Goal: Task Accomplishment & Management: Manage account settings

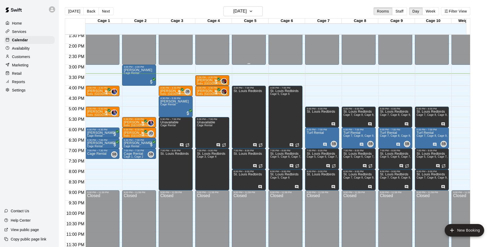
scroll to position [288, 0]
click at [134, 70] on p "Ariel Saul" at bounding box center [138, 70] width 28 height 0
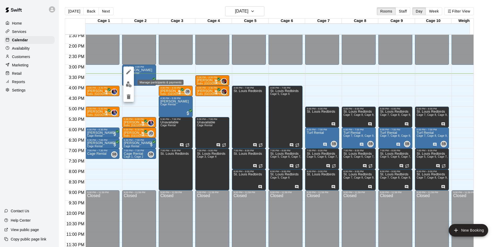
click at [130, 85] on img "edit" at bounding box center [129, 84] width 6 height 6
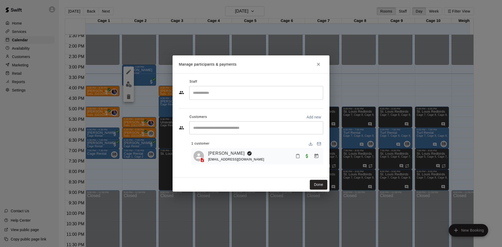
click at [319, 68] on button "Close" at bounding box center [318, 64] width 9 height 9
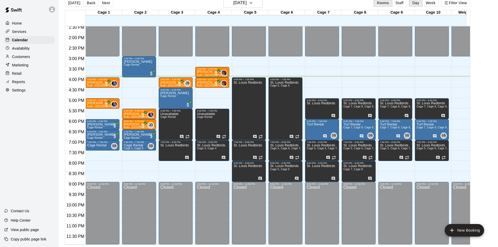
scroll to position [0, 0]
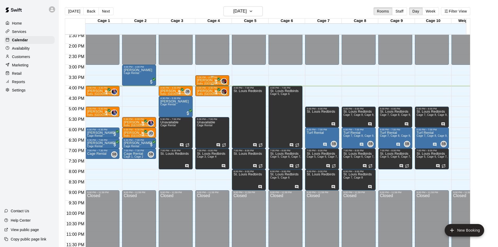
click at [208, 76] on div "3:30 PM – 4:00 PM" at bounding box center [212, 77] width 31 height 3
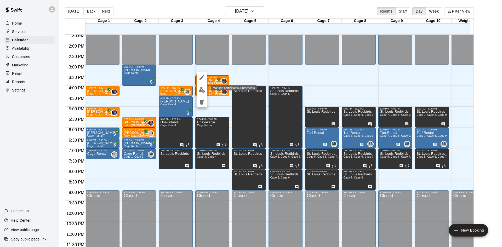
click at [201, 89] on img "edit" at bounding box center [202, 90] width 6 height 6
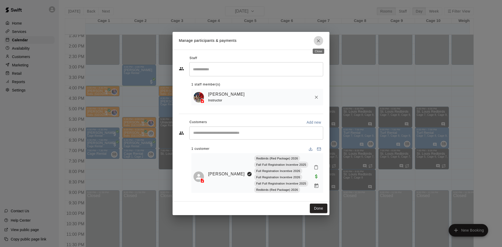
click at [317, 38] on icon "Close" at bounding box center [318, 40] width 5 height 5
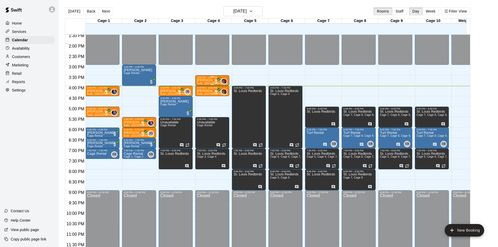
click at [209, 76] on div "3:30 PM – 4:00 PM" at bounding box center [212, 77] width 31 height 3
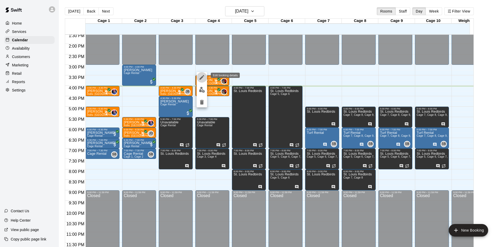
click at [202, 79] on icon "edit" at bounding box center [202, 77] width 6 height 6
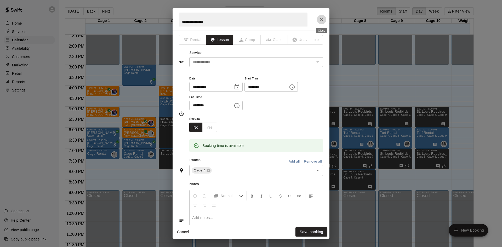
click at [324, 22] on button "Close" at bounding box center [321, 19] width 9 height 9
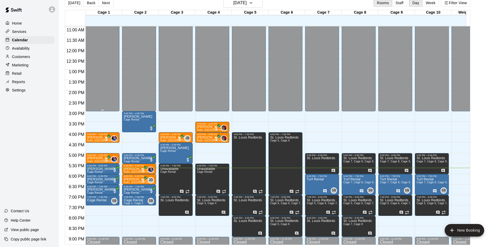
scroll to position [288, 0]
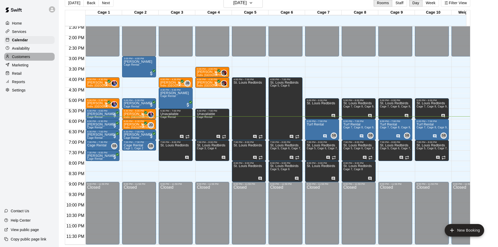
click at [34, 56] on div "Customers" at bounding box center [29, 57] width 50 height 8
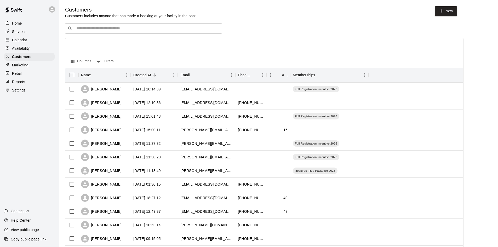
click at [165, 30] on input "Search customers by name or email" at bounding box center [147, 28] width 145 height 5
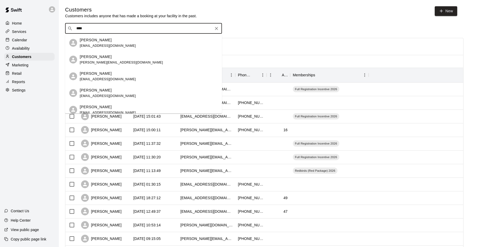
type input "***"
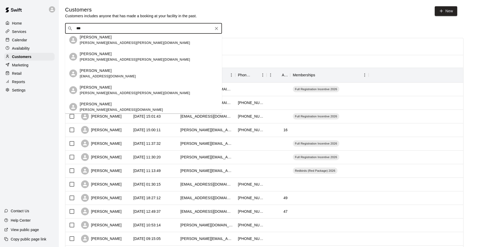
scroll to position [78, 0]
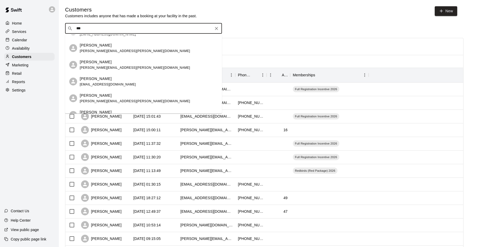
click at [90, 63] on p "[PERSON_NAME]" at bounding box center [96, 61] width 32 height 5
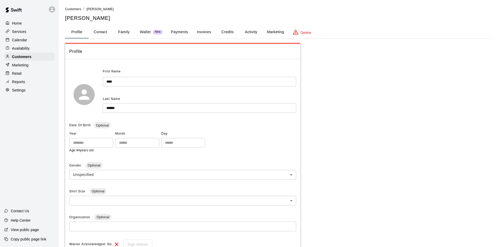
click at [25, 77] on div "Retail" at bounding box center [29, 74] width 50 height 8
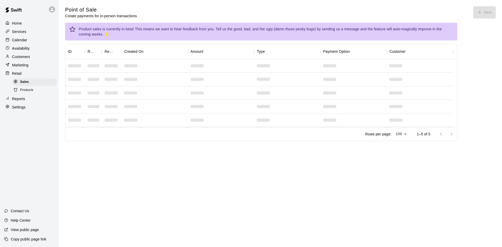
click at [31, 91] on span "Products" at bounding box center [26, 90] width 13 height 5
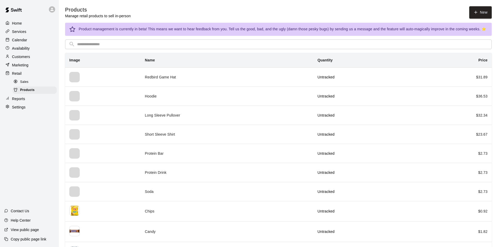
click at [29, 58] on p "Customers" at bounding box center [21, 56] width 18 height 5
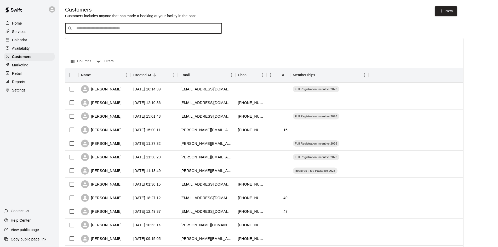
click at [168, 29] on input "Search customers by name or email" at bounding box center [147, 28] width 145 height 5
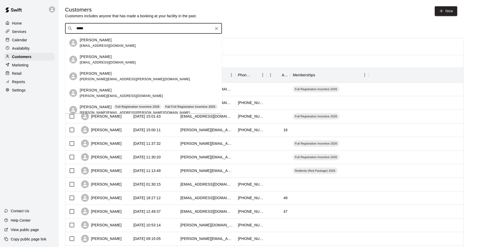
type input "******"
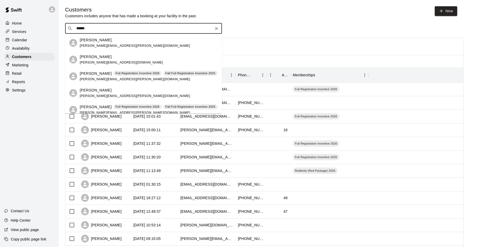
click at [119, 46] on span "matthew.jessee@amwater.com" at bounding box center [135, 46] width 110 height 4
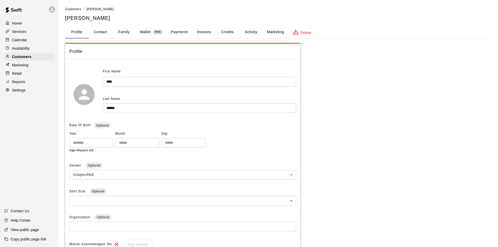
click at [186, 37] on button "Payments" at bounding box center [179, 32] width 25 height 13
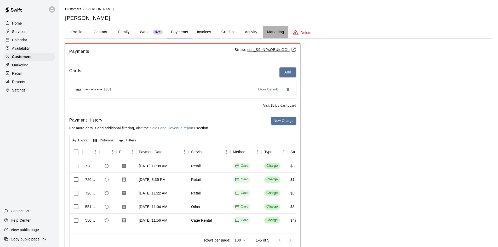
click at [274, 33] on button "Marketing" at bounding box center [275, 32] width 25 height 13
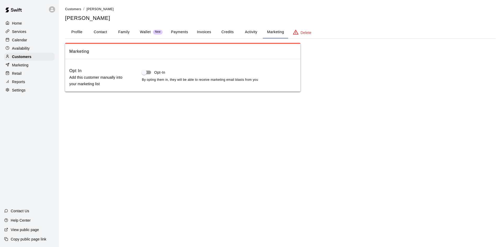
click at [223, 36] on button "Credits" at bounding box center [228, 32] width 24 height 13
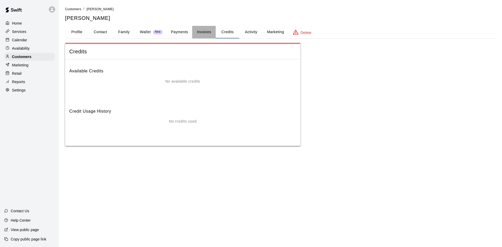
click at [205, 34] on button "Invoices" at bounding box center [204, 32] width 24 height 13
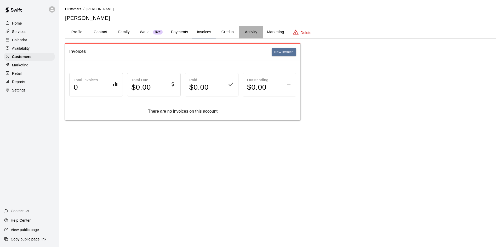
click at [261, 34] on button "Activity" at bounding box center [251, 32] width 24 height 13
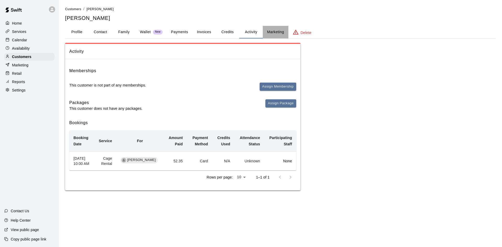
click at [272, 29] on button "Marketing" at bounding box center [275, 32] width 25 height 13
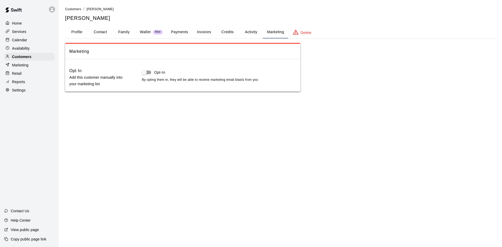
click at [174, 30] on button "Payments" at bounding box center [179, 32] width 25 height 13
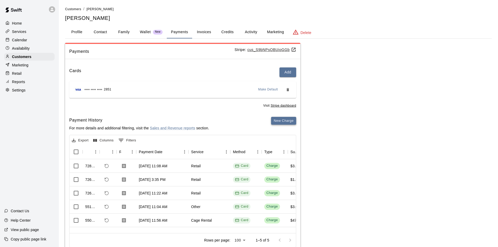
click at [289, 120] on button "New Charge" at bounding box center [283, 121] width 25 height 8
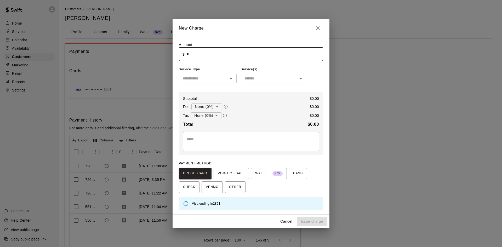
click at [193, 51] on input "*" at bounding box center [255, 54] width 136 height 14
click at [192, 77] on input "text" at bounding box center [203, 78] width 46 height 7
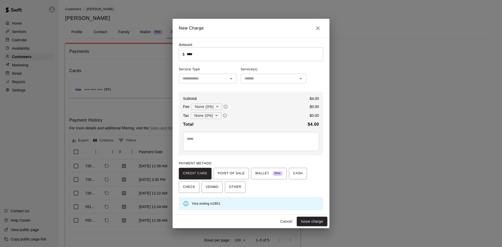
click at [280, 92] on div "Subtotal $ 4.00 Fee None (0%) * ​ $ 0.00 Tax None (0%) * ​ $ 0.00 Total $ 4.00 …" at bounding box center [251, 123] width 144 height 63
click at [288, 79] on input "text" at bounding box center [269, 78] width 54 height 7
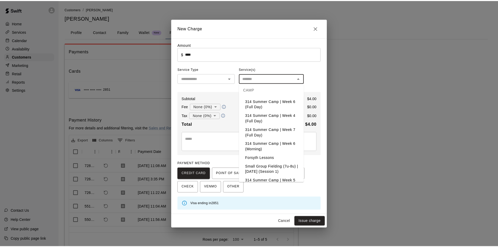
scroll to position [758, 0]
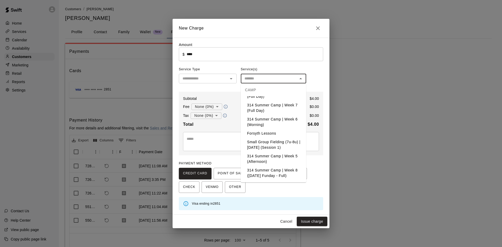
click at [206, 74] on div "​" at bounding box center [208, 79] width 58 height 10
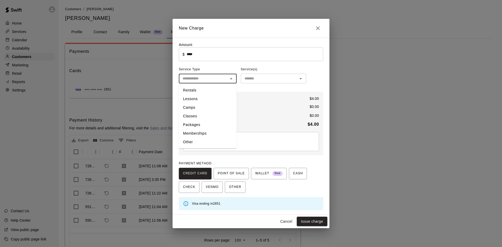
click at [311, 28] on h2 "New Charge" at bounding box center [250, 28] width 157 height 19
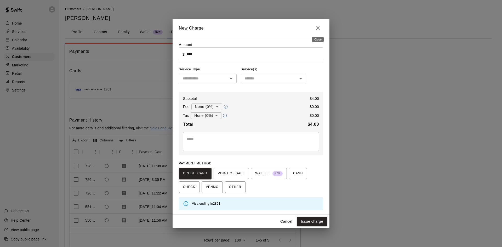
click at [315, 27] on icon "Close" at bounding box center [318, 28] width 6 height 6
type input "*"
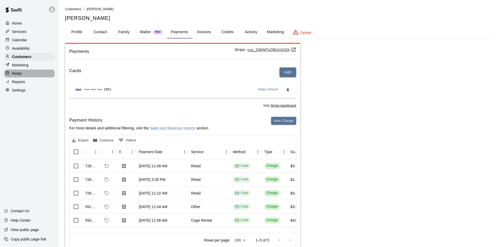
click at [22, 73] on div "Retail" at bounding box center [29, 74] width 50 height 8
click at [11, 76] on div at bounding box center [8, 73] width 7 height 5
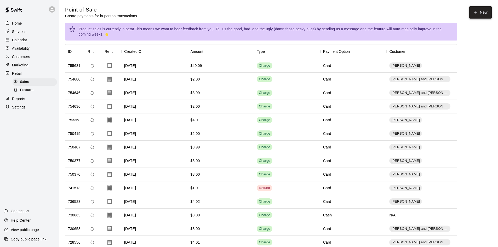
click at [28, 91] on span "Products" at bounding box center [26, 90] width 13 height 5
click at [475, 11] on icon "button" at bounding box center [475, 12] width 5 height 5
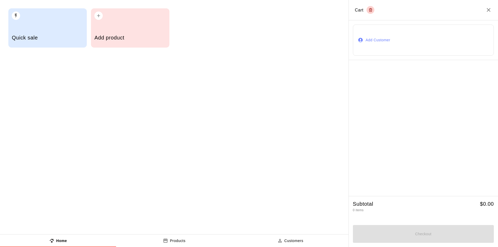
click at [67, 26] on div "Quick sale" at bounding box center [47, 27] width 78 height 39
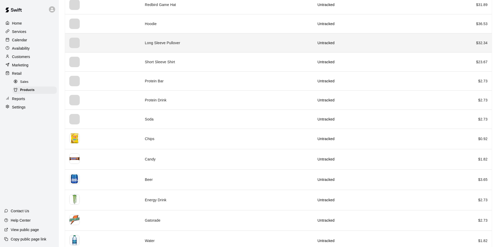
scroll to position [78, 0]
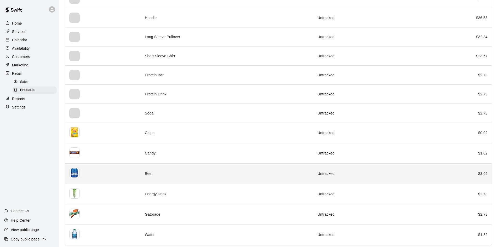
click at [256, 172] on td "Beer" at bounding box center [227, 173] width 172 height 20
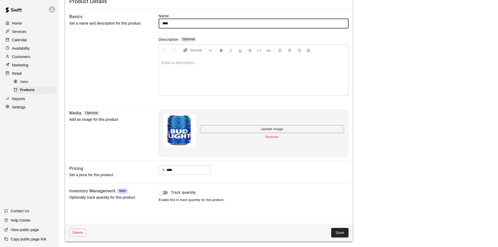
scroll to position [33, 0]
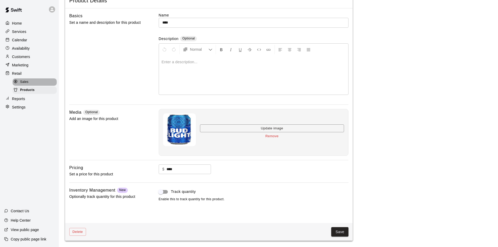
click at [24, 84] on span "Sales" at bounding box center [24, 81] width 8 height 5
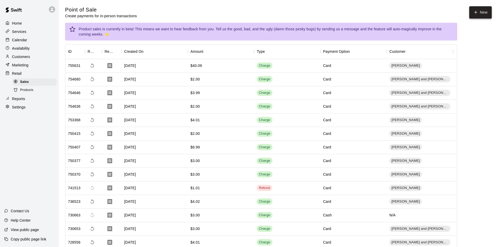
click at [488, 10] on button "New" at bounding box center [480, 12] width 22 height 12
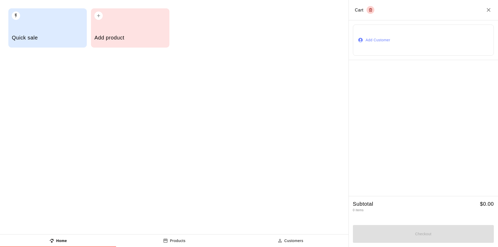
click at [26, 68] on div "Quick sale Add product" at bounding box center [174, 117] width 348 height 234
click at [27, 57] on div "Quick sale Add product" at bounding box center [174, 117] width 348 height 234
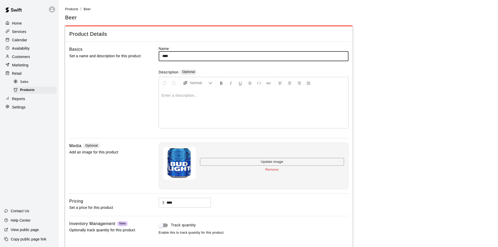
click at [31, 34] on div "Services" at bounding box center [29, 32] width 50 height 8
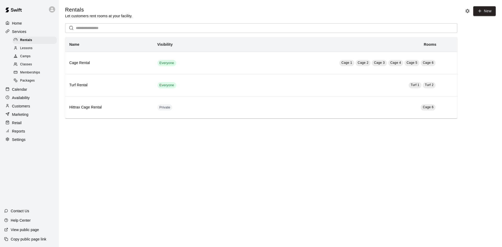
click at [29, 100] on p "Availability" at bounding box center [21, 97] width 18 height 5
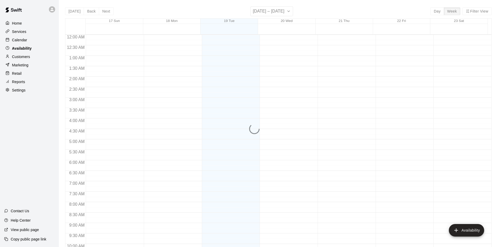
scroll to position [284, 0]
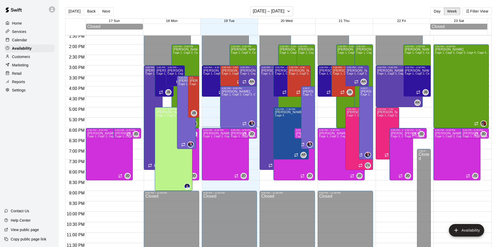
click at [26, 75] on div "Retail" at bounding box center [29, 74] width 50 height 8
click at [15, 74] on p "Retail" at bounding box center [17, 73] width 10 height 5
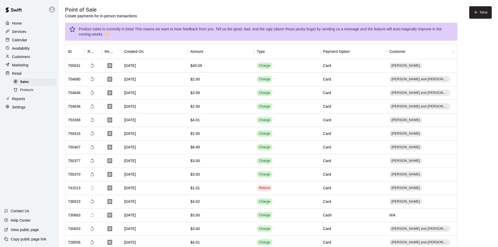
click at [38, 91] on div "Products" at bounding box center [35, 89] width 44 height 7
click at [25, 91] on span "Products" at bounding box center [26, 90] width 13 height 5
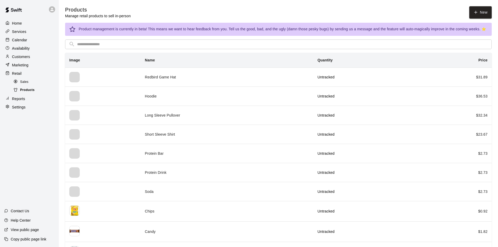
click at [25, 91] on span "Products" at bounding box center [27, 90] width 14 height 5
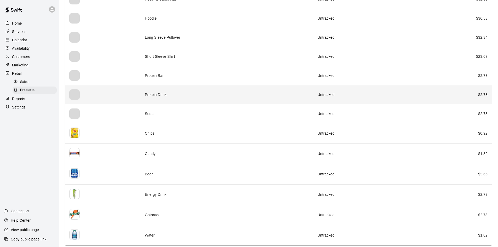
scroll to position [78, 0]
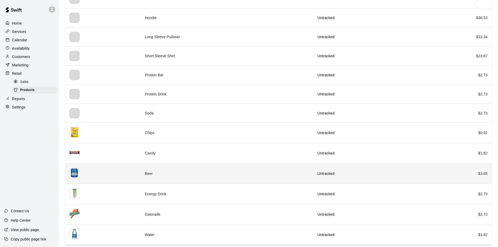
click at [86, 169] on th "simple table" at bounding box center [103, 173] width 76 height 20
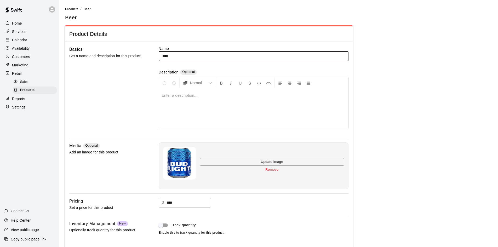
click at [28, 58] on p "Customers" at bounding box center [21, 56] width 18 height 5
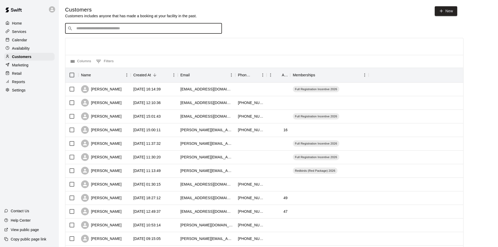
click at [133, 31] on input "Search customers by name or email" at bounding box center [147, 28] width 145 height 5
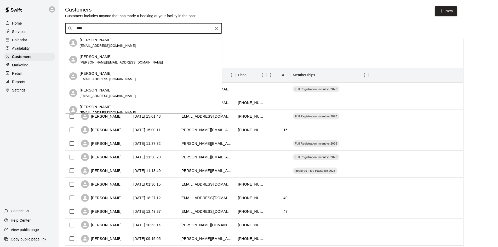
type input "*****"
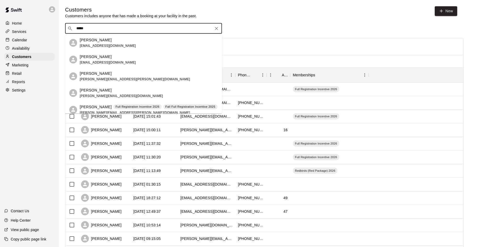
click at [121, 79] on span "matthew.jessee@amwater.com" at bounding box center [135, 79] width 110 height 4
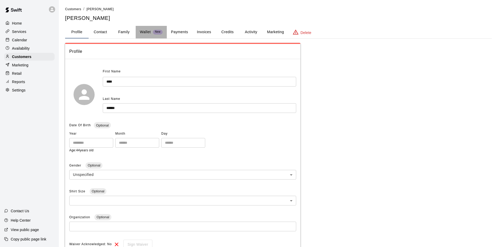
click at [156, 30] on div "New" at bounding box center [158, 32] width 10 height 5
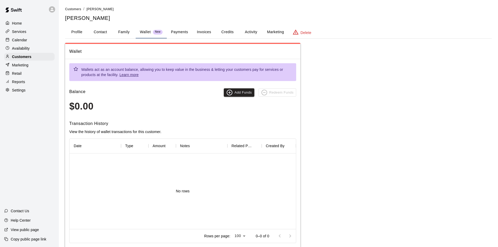
click at [184, 30] on button "Payments" at bounding box center [179, 32] width 25 height 13
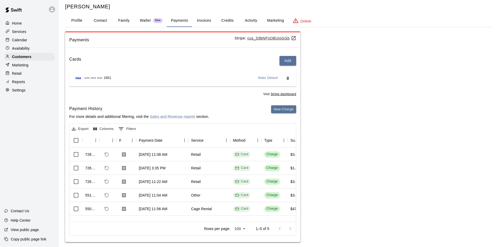
scroll to position [17, 0]
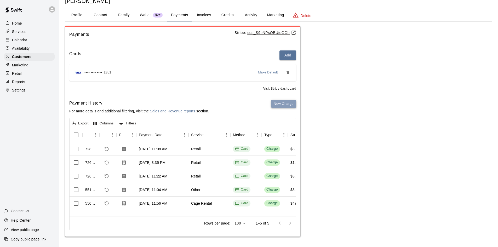
click at [282, 107] on button "New Charge" at bounding box center [283, 104] width 25 height 8
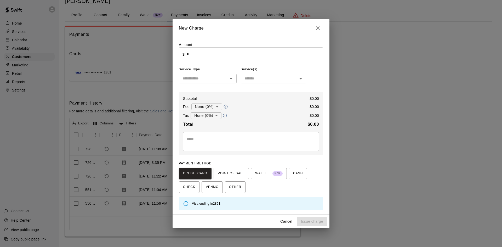
click at [215, 54] on input "*" at bounding box center [255, 54] width 136 height 14
click at [52, 20] on div "New Charge Amount ​ $ * ​ Service Type ​ Service(s) ​ Subtotal $ 0.00 Fee None …" at bounding box center [251, 123] width 502 height 247
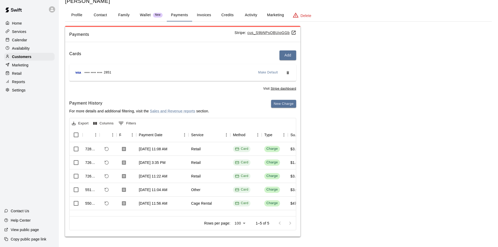
click at [23, 23] on div "Home" at bounding box center [29, 23] width 50 height 8
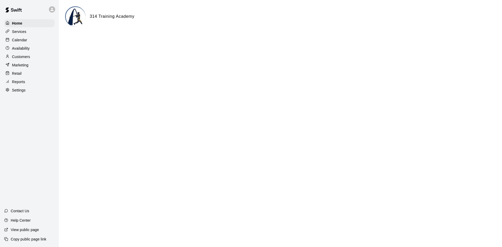
click at [22, 38] on p "Calendar" at bounding box center [19, 39] width 15 height 5
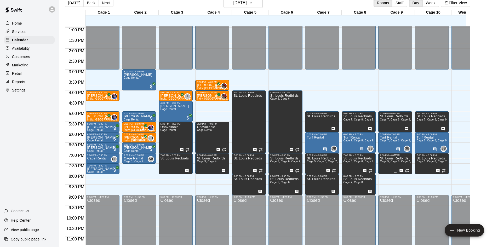
scroll to position [262, 0]
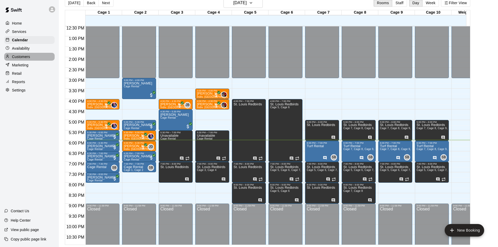
click at [23, 54] on div "Customers" at bounding box center [29, 57] width 50 height 8
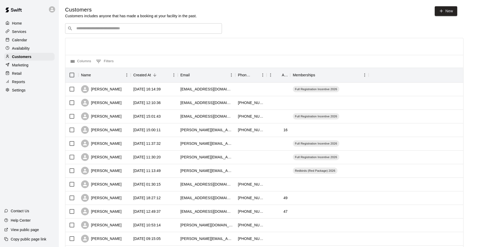
click at [95, 30] on input "Search customers by name or email" at bounding box center [147, 28] width 145 height 5
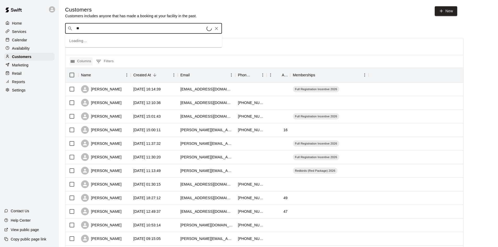
type input "*"
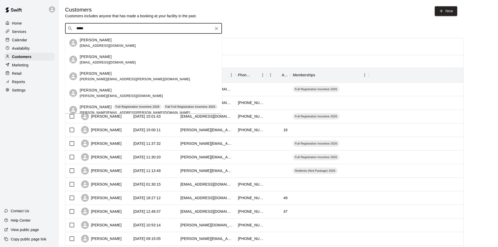
type input "******"
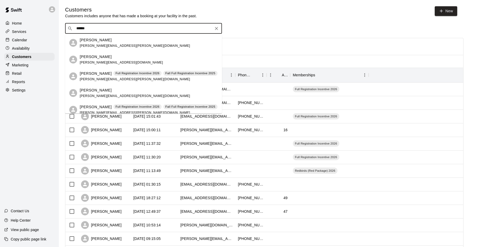
click at [100, 46] on span "matthew.jessee@amwater.com" at bounding box center [135, 46] width 110 height 4
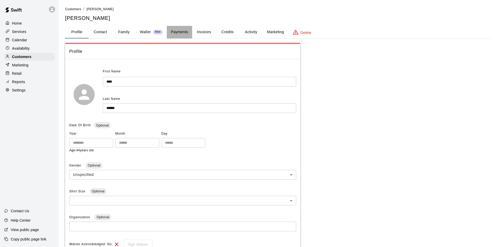
click at [187, 32] on button "Payments" at bounding box center [179, 32] width 25 height 13
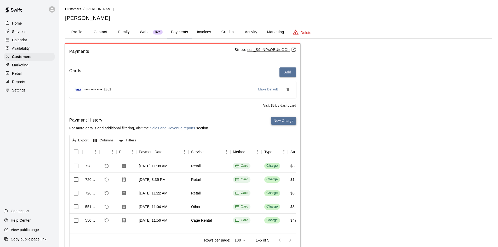
click at [282, 122] on button "New Charge" at bounding box center [283, 121] width 25 height 8
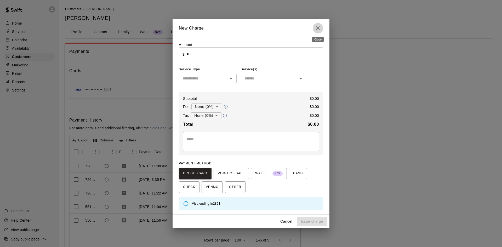
click at [315, 27] on icon "Close" at bounding box center [318, 28] width 6 height 6
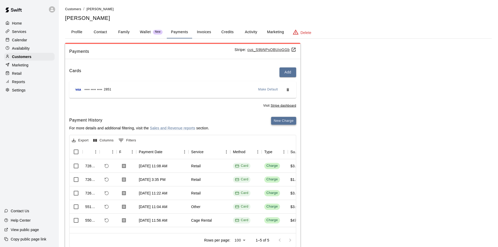
click at [285, 120] on button "New Charge" at bounding box center [283, 121] width 25 height 8
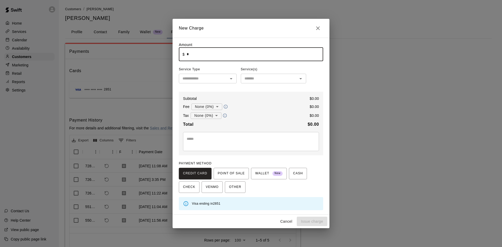
click at [214, 58] on input "*" at bounding box center [255, 54] width 136 height 14
type input "****"
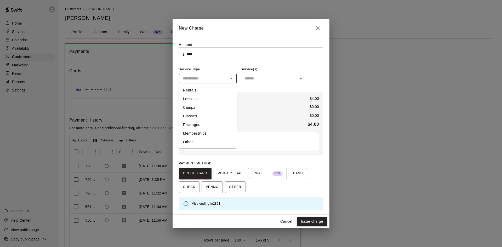
click at [210, 79] on input "text" at bounding box center [203, 78] width 46 height 7
click at [192, 138] on li "Other" at bounding box center [208, 142] width 58 height 9
type input "*****"
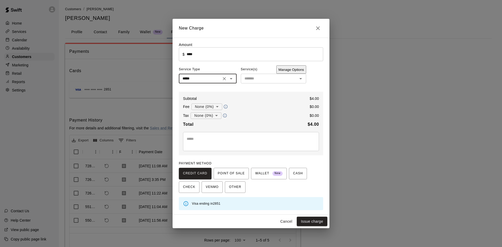
click at [240, 147] on div "* ​" at bounding box center [251, 141] width 136 height 19
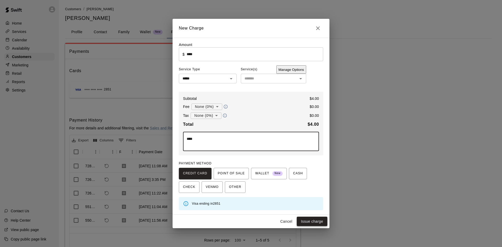
type textarea "****"
click at [313, 223] on button "Issue charge" at bounding box center [312, 222] width 31 height 10
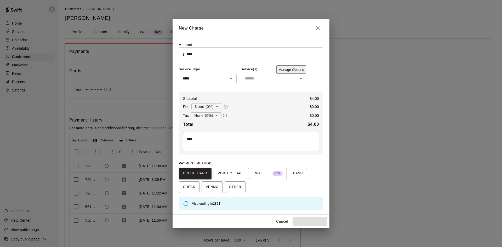
type input "*"
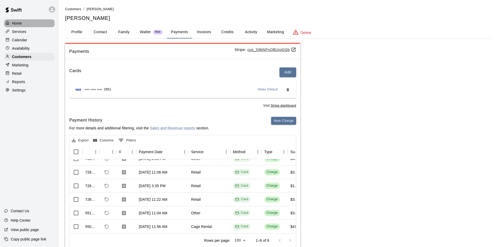
click at [22, 24] on div "Home" at bounding box center [29, 23] width 50 height 8
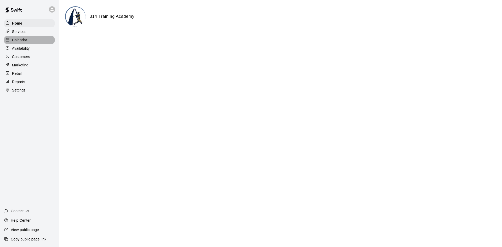
click at [24, 40] on p "Calendar" at bounding box center [19, 39] width 15 height 5
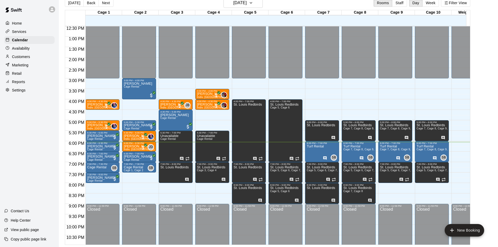
scroll to position [262, 0]
click at [27, 56] on p "Customers" at bounding box center [21, 56] width 18 height 5
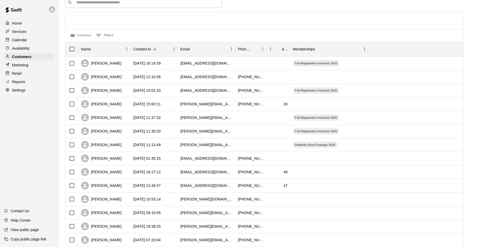
scroll to position [26, 0]
click at [19, 64] on p "Marketing" at bounding box center [20, 64] width 16 height 5
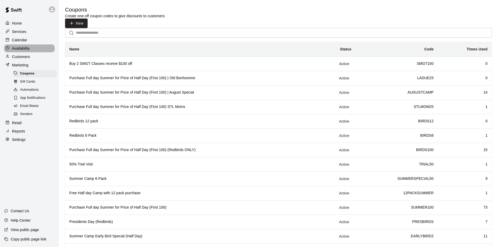
click at [25, 48] on p "Availability" at bounding box center [21, 48] width 18 height 5
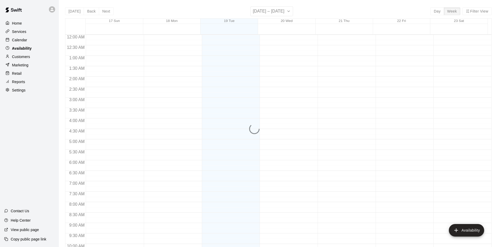
scroll to position [284, 0]
click at [23, 41] on p "Calendar" at bounding box center [19, 39] width 15 height 5
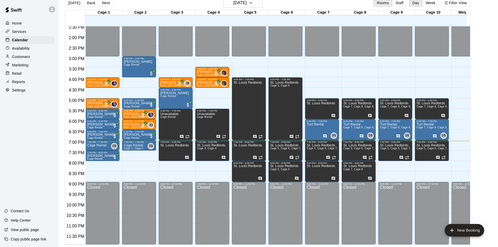
scroll to position [288, 0]
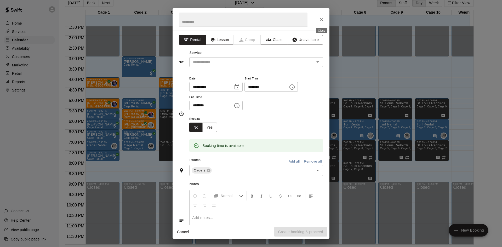
click at [322, 22] on icon "Close" at bounding box center [321, 19] width 5 height 5
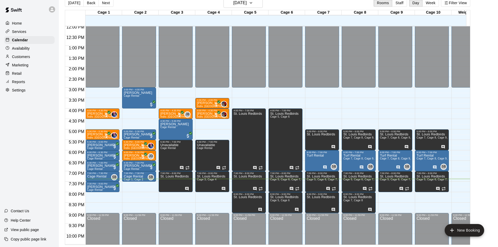
scroll to position [262, 0]
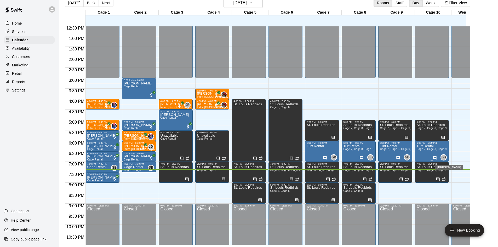
click at [444, 157] on span "SB" at bounding box center [443, 157] width 4 height 5
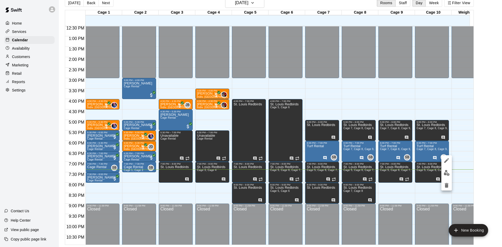
click at [216, 148] on div at bounding box center [251, 123] width 502 height 247
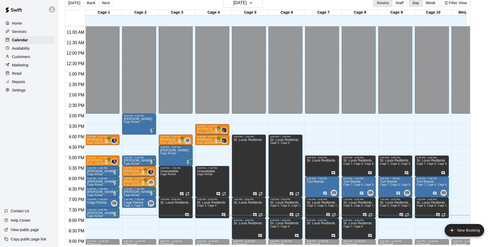
scroll to position [236, 0]
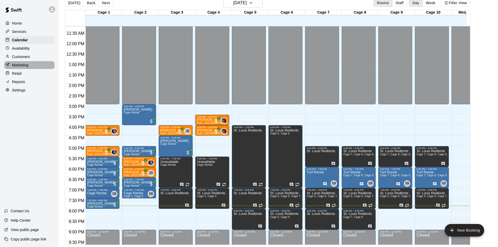
click at [31, 65] on div "Marketing" at bounding box center [29, 65] width 50 height 8
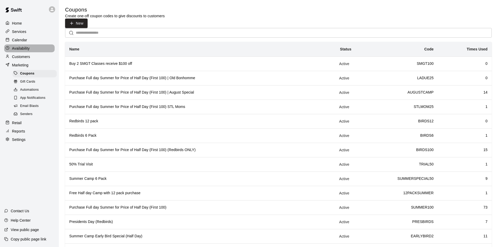
click at [34, 52] on div "Availability" at bounding box center [29, 48] width 50 height 8
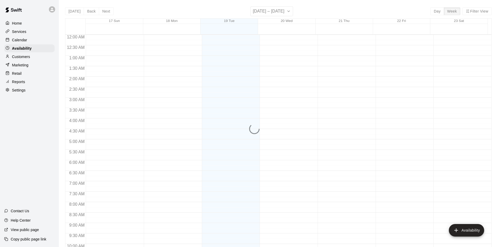
scroll to position [284, 0]
click at [34, 58] on div "Customers" at bounding box center [29, 57] width 50 height 8
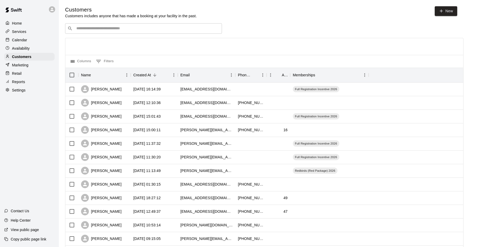
click at [39, 50] on div "Availability" at bounding box center [29, 48] width 50 height 8
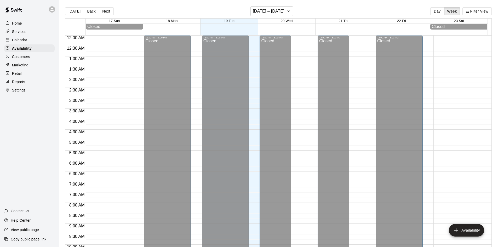
click at [40, 45] on div "Home Services Calendar Availability Customers Marketing Retail Reports Settings" at bounding box center [29, 57] width 59 height 76
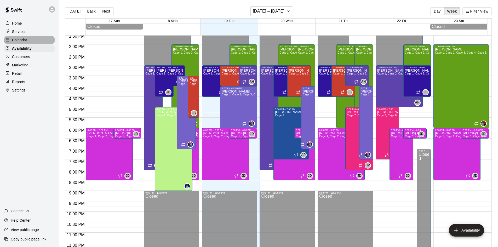
click at [43, 42] on div "Calendar" at bounding box center [29, 40] width 50 height 8
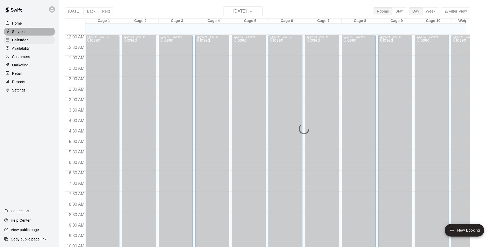
click at [43, 34] on div "Services" at bounding box center [29, 32] width 50 height 8
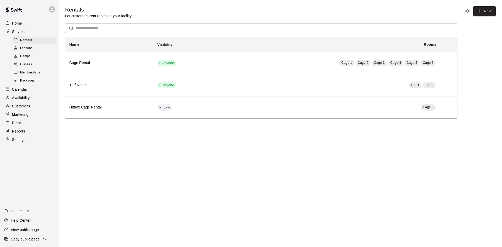
click at [43, 20] on div "Home" at bounding box center [29, 23] width 50 height 8
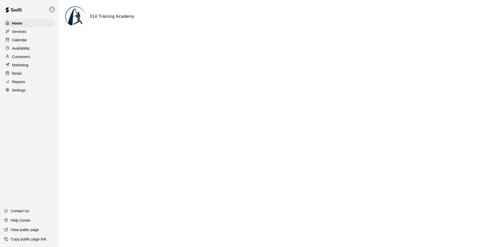
click at [43, 28] on div "Services" at bounding box center [29, 32] width 50 height 8
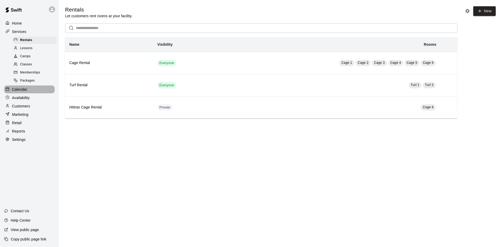
click at [32, 93] on div "Calendar" at bounding box center [29, 89] width 50 height 8
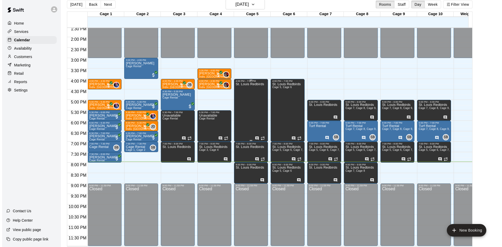
scroll to position [8, 0]
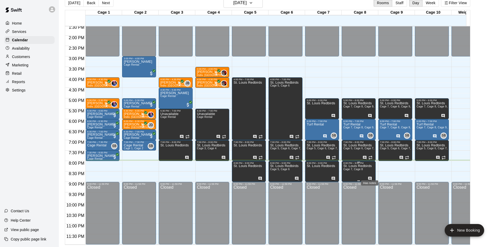
click at [369, 176] on icon "Has notes" at bounding box center [370, 178] width 4 height 4
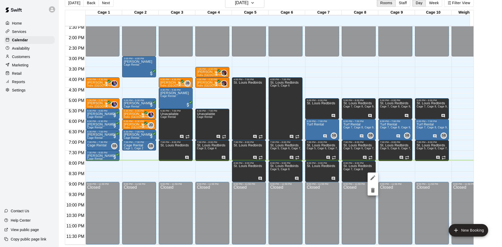
click at [366, 164] on div at bounding box center [251, 123] width 502 height 247
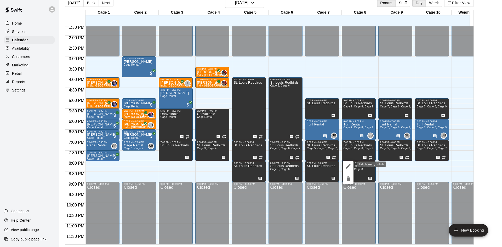
click at [348, 166] on icon "edit" at bounding box center [348, 166] width 5 height 5
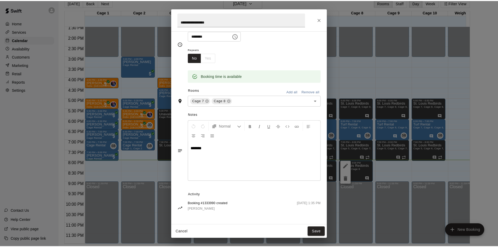
scroll to position [0, 0]
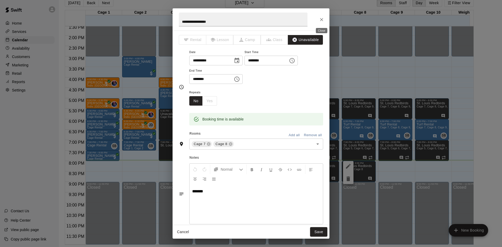
click at [321, 21] on icon "Close" at bounding box center [321, 19] width 5 height 5
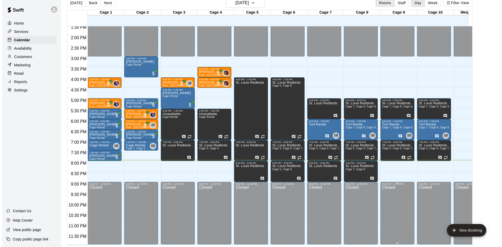
scroll to position [288, 0]
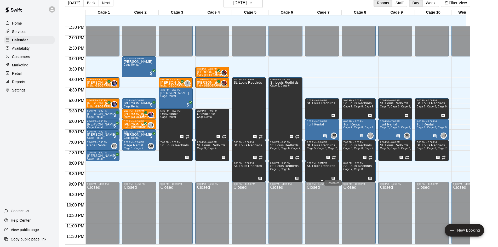
click at [333, 176] on icon "Has notes" at bounding box center [333, 178] width 4 height 4
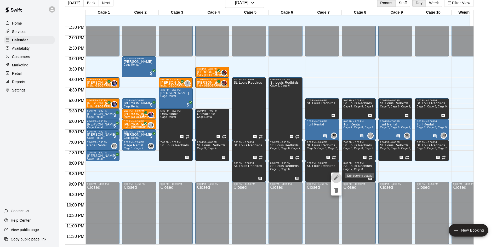
click at [336, 176] on icon "edit" at bounding box center [336, 178] width 6 height 6
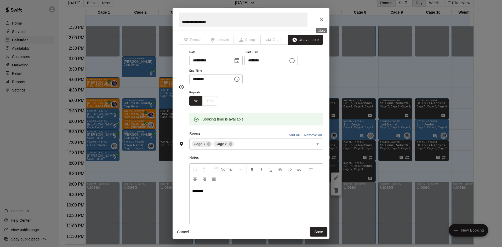
click at [321, 15] on button "Close" at bounding box center [321, 19] width 9 height 9
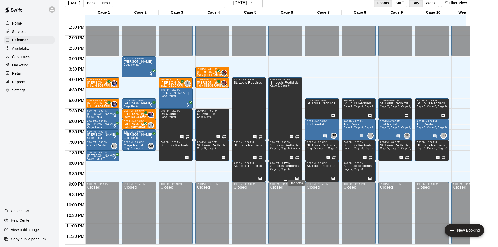
click at [297, 176] on icon "Has notes" at bounding box center [296, 178] width 4 height 4
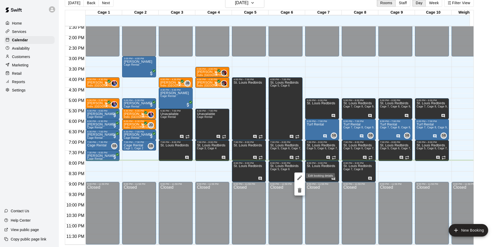
click at [302, 177] on div "Edit booking details" at bounding box center [318, 175] width 33 height 6
click at [300, 176] on icon "edit" at bounding box center [299, 178] width 6 height 6
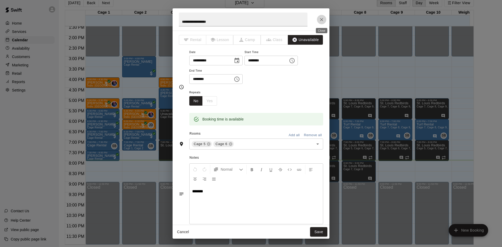
click at [324, 21] on button "Close" at bounding box center [321, 19] width 9 height 9
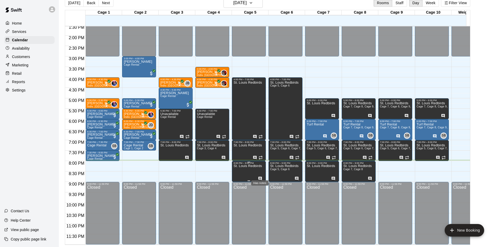
click at [260, 176] on icon "Has notes" at bounding box center [260, 178] width 4 height 4
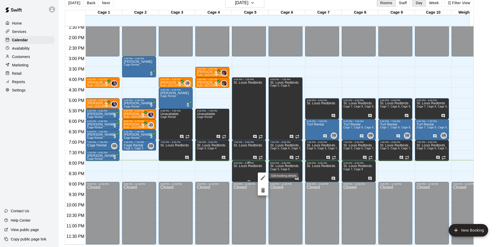
click at [260, 174] on button "edit" at bounding box center [263, 177] width 10 height 10
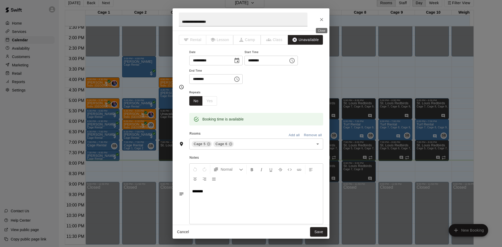
click at [321, 22] on button "Close" at bounding box center [321, 19] width 9 height 9
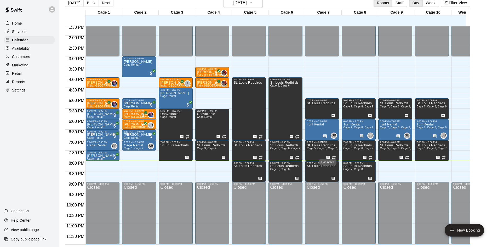
click at [326, 156] on icon "Has notes" at bounding box center [327, 157] width 3 height 3
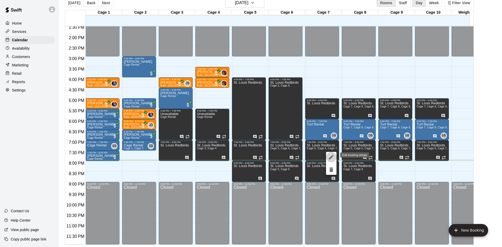
click at [330, 157] on icon "edit" at bounding box center [331, 157] width 5 height 5
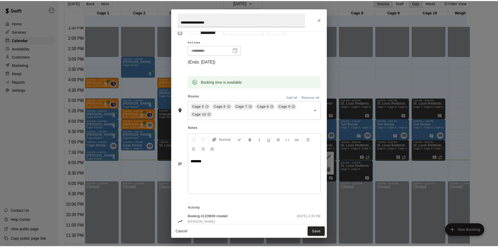
scroll to position [78, 0]
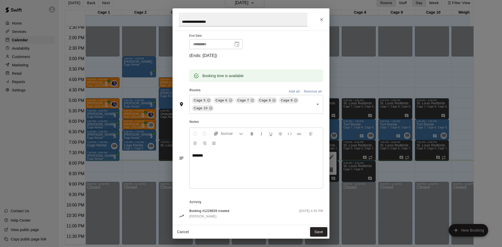
click at [320, 18] on icon "Close" at bounding box center [321, 19] width 3 height 3
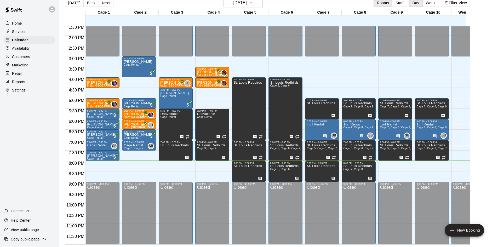
scroll to position [288, 0]
click at [24, 61] on div "Customers" at bounding box center [29, 57] width 50 height 8
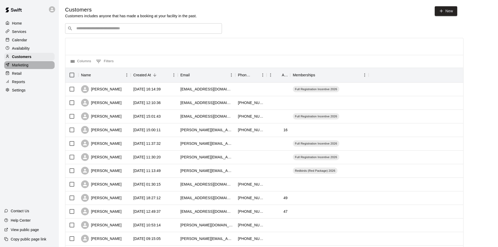
click at [26, 68] on p "Marketing" at bounding box center [20, 64] width 16 height 5
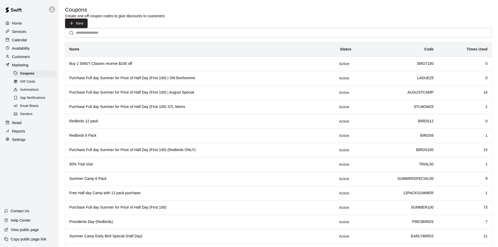
click at [27, 23] on div "Home" at bounding box center [29, 23] width 50 height 8
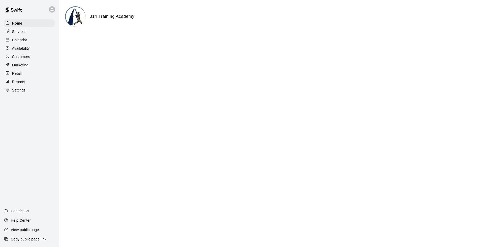
click at [29, 32] on div "Services" at bounding box center [29, 32] width 50 height 8
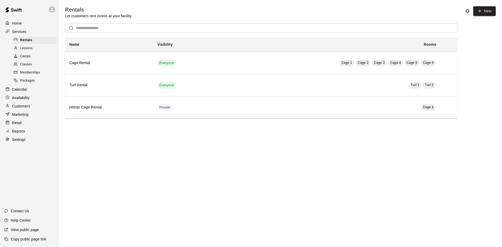
click at [28, 90] on div "Calendar" at bounding box center [29, 89] width 50 height 8
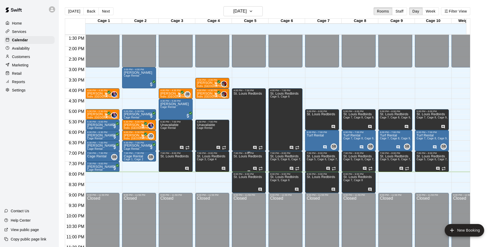
scroll to position [288, 0]
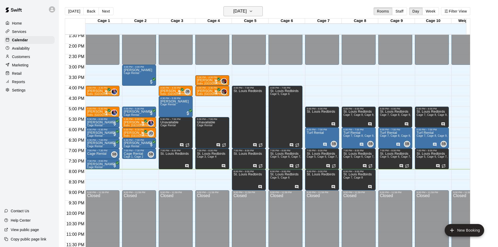
click at [252, 7] on button "Tuesday Aug 19" at bounding box center [242, 11] width 39 height 10
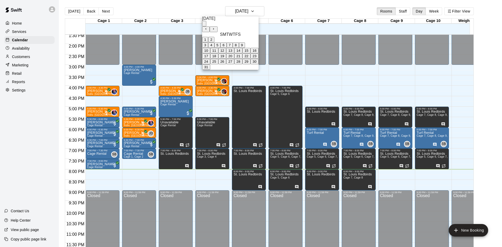
click at [234, 59] on button "20" at bounding box center [230, 55] width 8 height 5
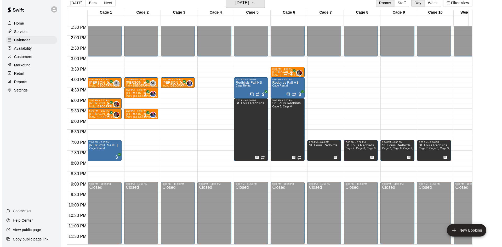
scroll to position [183, 0]
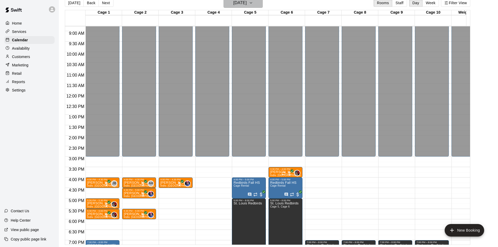
click at [247, 4] on h6 "Wednesday Aug 20" at bounding box center [239, 2] width 13 height 7
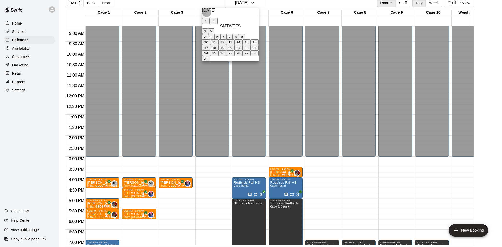
click at [226, 50] on button "19" at bounding box center [222, 47] width 8 height 5
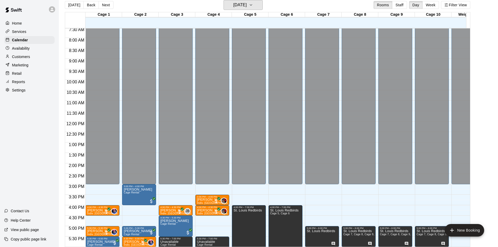
scroll to position [157, 0]
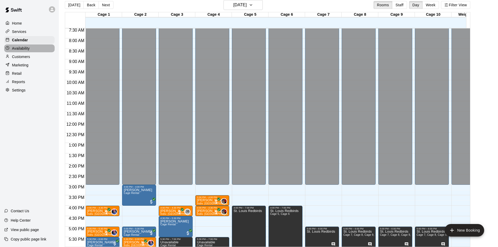
click at [19, 50] on p "Availability" at bounding box center [21, 48] width 18 height 5
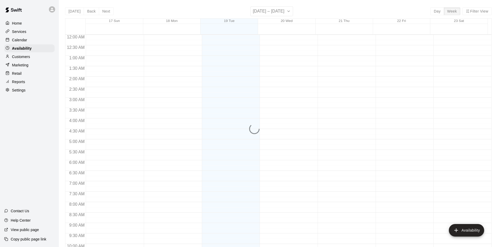
scroll to position [284, 0]
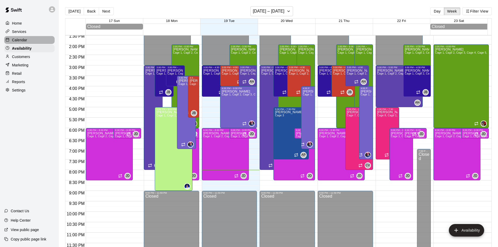
click at [26, 41] on p "Calendar" at bounding box center [19, 39] width 15 height 5
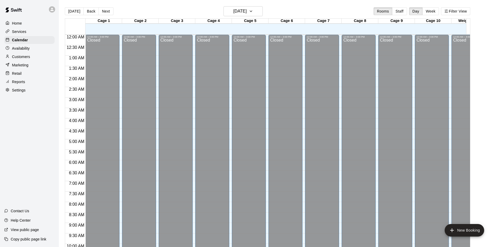
scroll to position [268, 0]
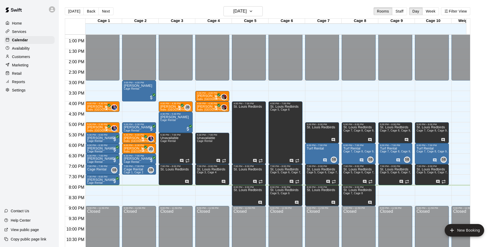
click at [27, 58] on p "Customers" at bounding box center [21, 56] width 18 height 5
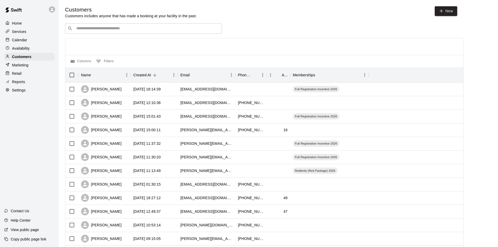
click at [123, 32] on div "​ ​" at bounding box center [143, 28] width 157 height 10
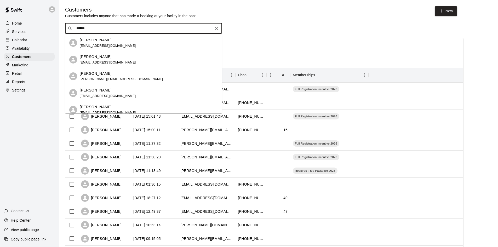
type input "*******"
click at [140, 47] on div "Mike Carlson mcarlson7435@gmail.com" at bounding box center [149, 42] width 138 height 11
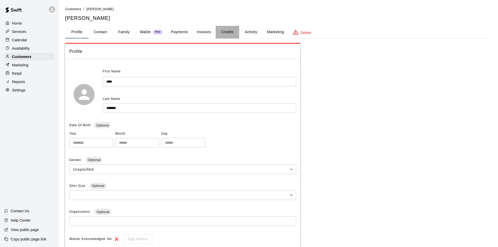
click at [221, 31] on button "Credits" at bounding box center [228, 32] width 24 height 13
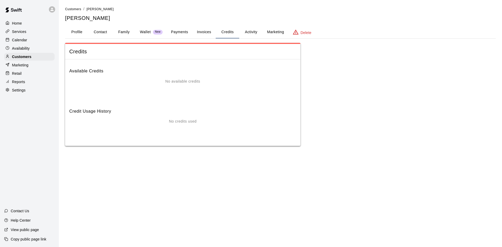
click at [213, 32] on button "Invoices" at bounding box center [204, 32] width 24 height 13
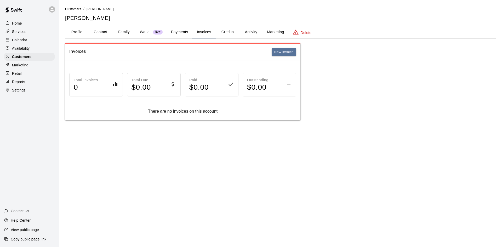
click at [185, 34] on button "Payments" at bounding box center [179, 32] width 25 height 13
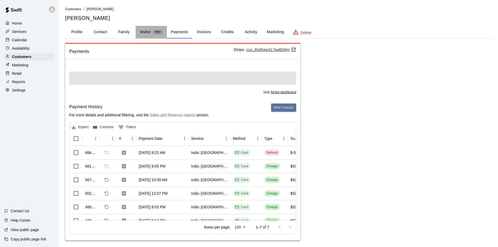
click at [154, 32] on span "New" at bounding box center [158, 31] width 10 height 3
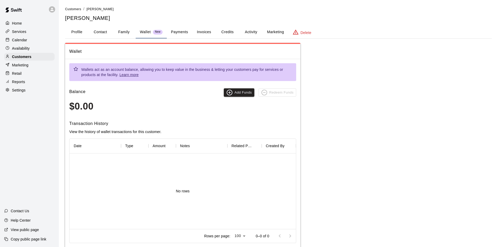
click at [130, 32] on button "Family" at bounding box center [124, 32] width 24 height 13
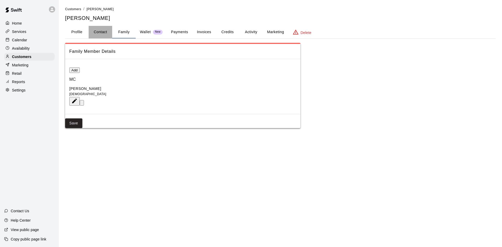
click at [103, 33] on button "Contact" at bounding box center [101, 32] width 24 height 13
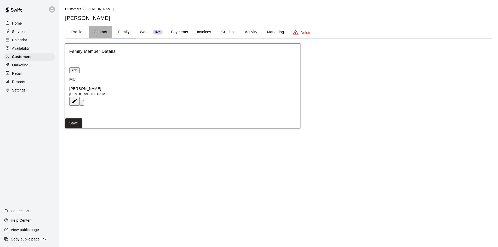
select select "**"
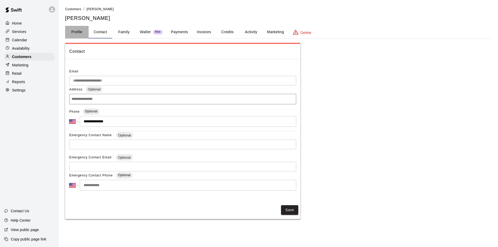
click at [80, 34] on button "Profile" at bounding box center [77, 32] width 24 height 13
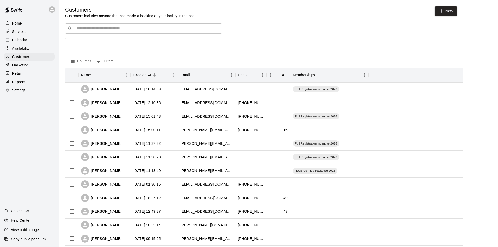
click at [120, 25] on div "​ ​" at bounding box center [143, 28] width 157 height 10
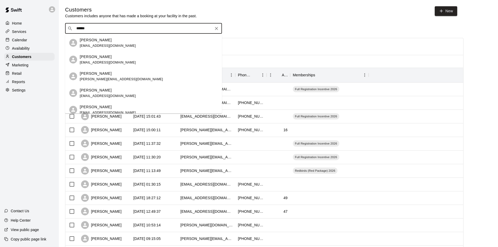
type input "*******"
click at [103, 75] on p "[PERSON_NAME]" at bounding box center [96, 73] width 32 height 5
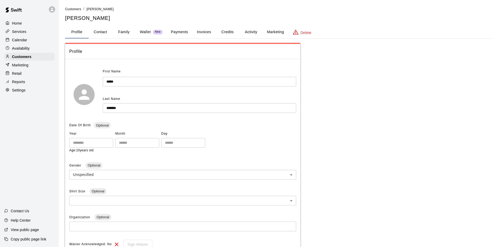
click at [178, 33] on button "Payments" at bounding box center [179, 32] width 25 height 13
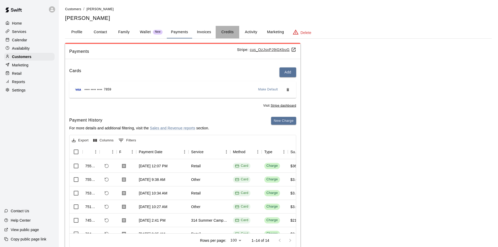
click at [229, 33] on button "Credits" at bounding box center [228, 32] width 24 height 13
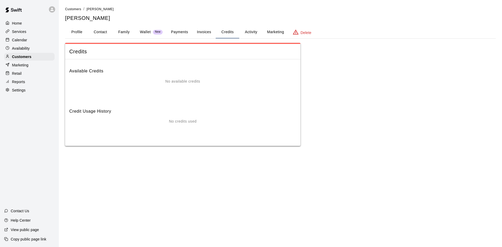
click at [195, 32] on button "Invoices" at bounding box center [204, 32] width 24 height 13
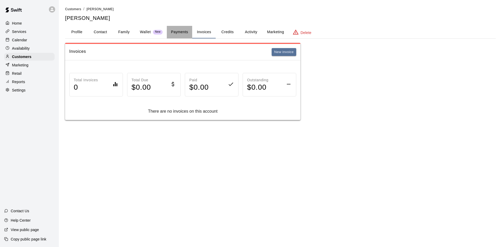
click at [183, 33] on button "Payments" at bounding box center [179, 32] width 25 height 13
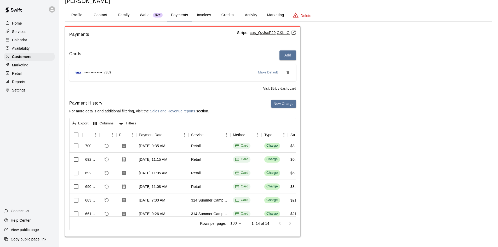
scroll to position [124, 0]
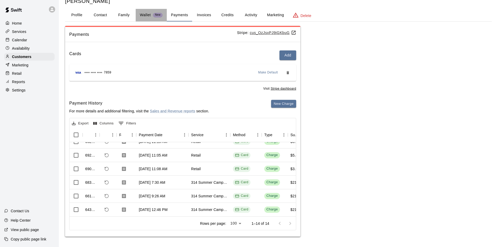
click at [146, 13] on p "Wallet" at bounding box center [145, 14] width 11 height 5
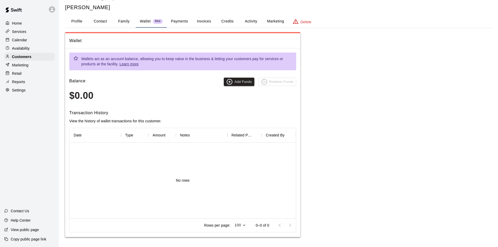
scroll to position [11, 0]
click at [117, 21] on button "Family" at bounding box center [124, 21] width 24 height 13
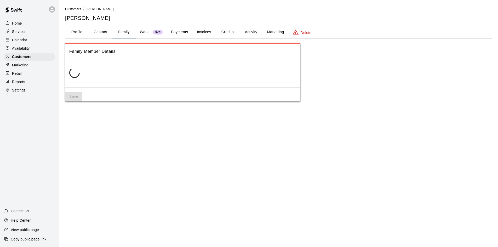
scroll to position [0, 0]
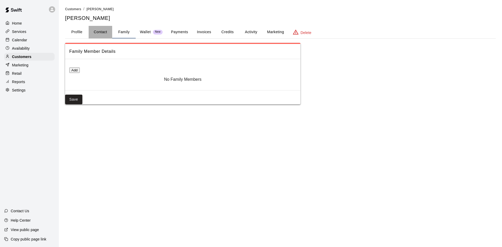
click at [100, 32] on button "Contact" at bounding box center [101, 32] width 24 height 13
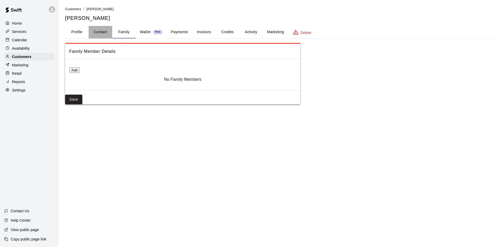
select select "**"
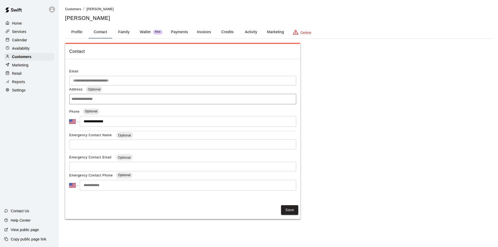
click at [83, 34] on button "Profile" at bounding box center [77, 32] width 24 height 13
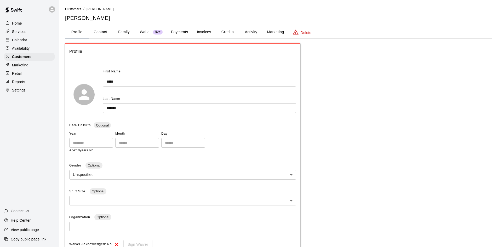
click at [152, 35] on div "Wallet New" at bounding box center [151, 31] width 23 height 5
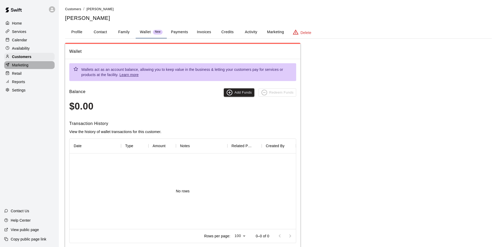
click at [18, 68] on p "Marketing" at bounding box center [20, 64] width 16 height 5
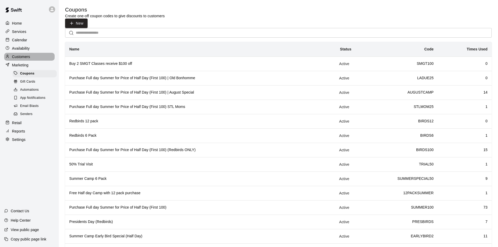
click at [34, 60] on div "Customers" at bounding box center [29, 57] width 50 height 8
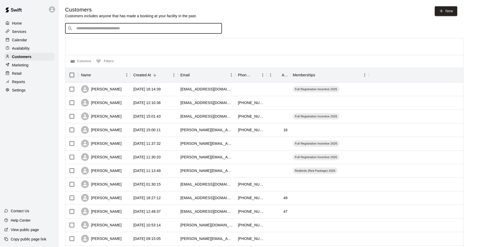
click at [130, 28] on input "Search customers by name or email" at bounding box center [147, 28] width 145 height 5
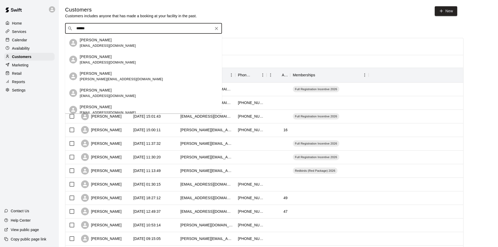
type input "*******"
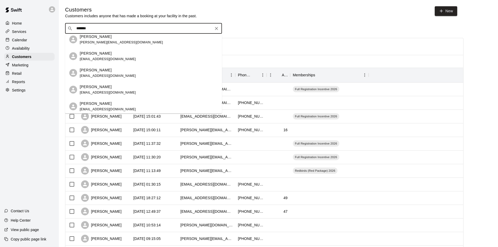
scroll to position [38, 0]
click at [126, 55] on div "Brittney Carlson bwoot4559@gmail.com" at bounding box center [149, 54] width 138 height 11
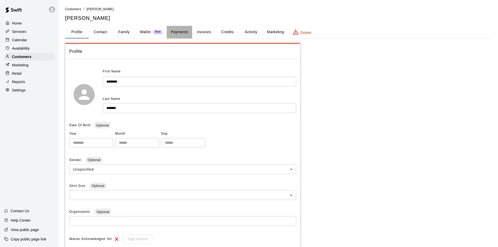
click at [181, 31] on button "Payments" at bounding box center [179, 32] width 25 height 13
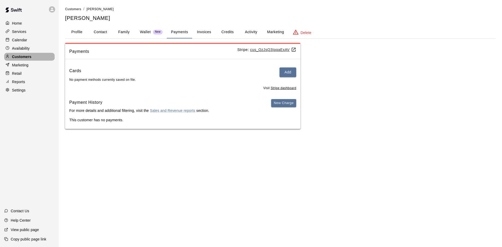
click at [23, 59] on p "Customers" at bounding box center [21, 56] width 19 height 5
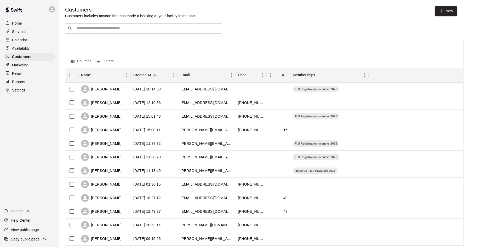
click at [117, 28] on input "Search customers by name or email" at bounding box center [147, 28] width 145 height 5
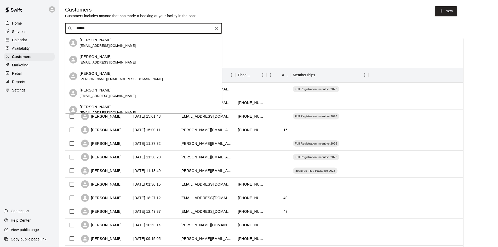
type input "*******"
click at [108, 42] on div "Mike Carlson" at bounding box center [108, 39] width 56 height 5
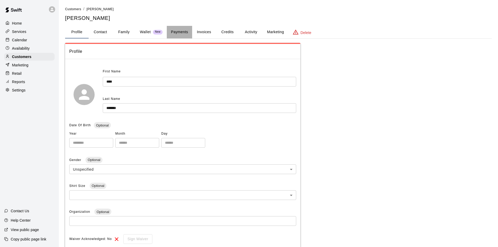
click at [172, 38] on button "Payments" at bounding box center [179, 32] width 25 height 13
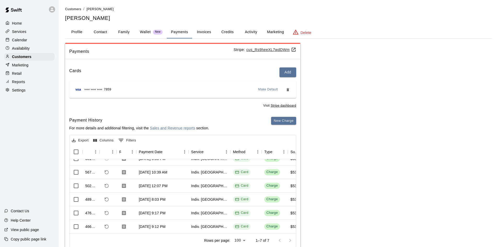
scroll to position [29, 0]
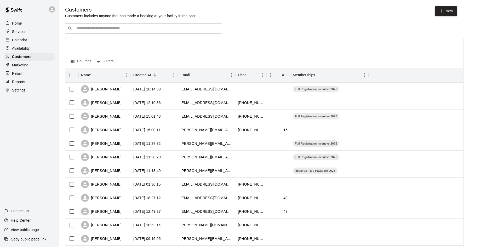
drag, startPoint x: 111, startPoint y: 36, endPoint x: 112, endPoint y: 32, distance: 3.6
click at [112, 34] on div "​ ​ Columns 0 Filters Name Created At Email Phone Number Age Memberships Joey J…" at bounding box center [264, 229] width 398 height 413
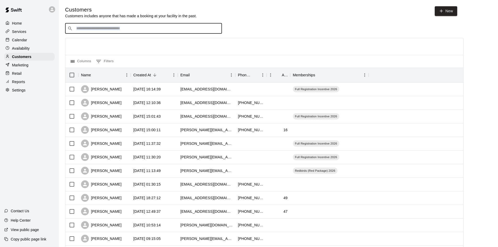
click at [113, 30] on input "Search customers by name or email" at bounding box center [147, 28] width 145 height 5
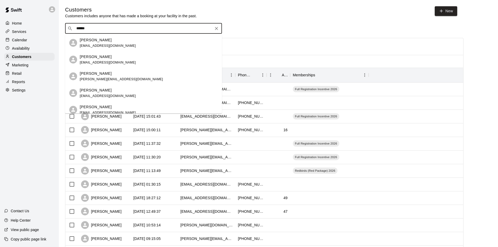
type input "*******"
click at [115, 48] on div "Mike Carlson mcarlson7435@gmail.com" at bounding box center [108, 42] width 56 height 11
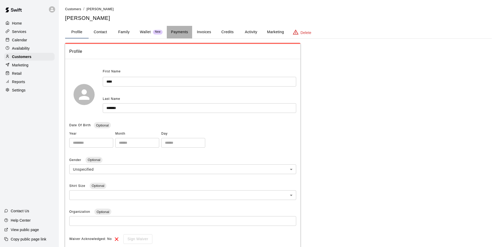
click at [181, 33] on button "Payments" at bounding box center [179, 32] width 25 height 13
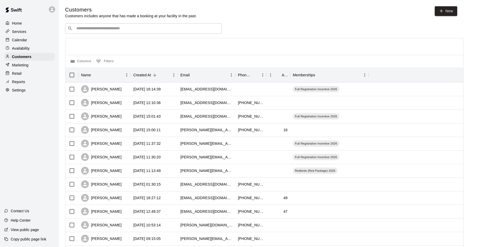
click at [126, 29] on input "Search customers by name or email" at bounding box center [147, 28] width 145 height 5
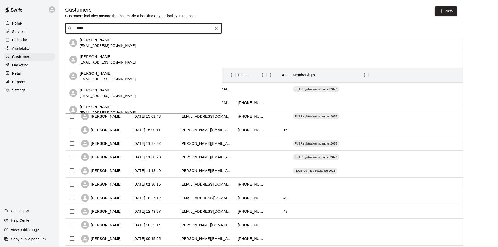
type input "******"
click at [104, 78] on span "shannon.carlson13@gmail.com" at bounding box center [121, 79] width 83 height 4
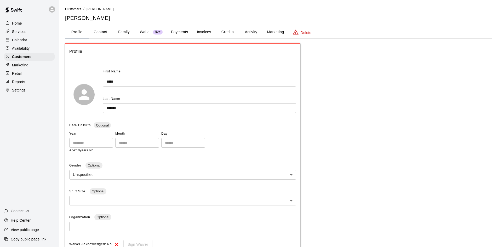
click at [226, 33] on button "Credits" at bounding box center [228, 32] width 24 height 13
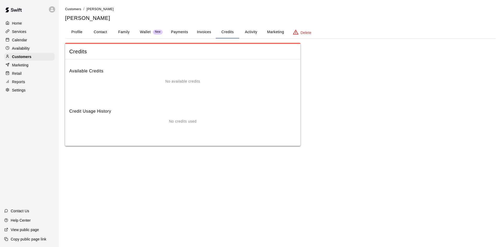
click at [183, 32] on button "Payments" at bounding box center [179, 32] width 25 height 13
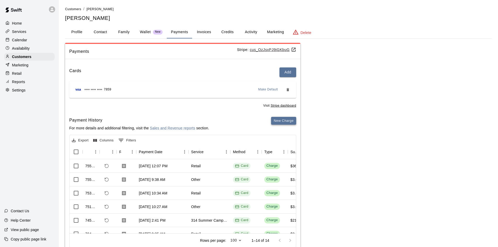
click at [285, 122] on button "New Charge" at bounding box center [283, 121] width 25 height 8
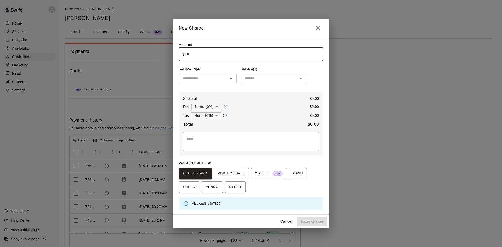
click at [248, 55] on input "*" at bounding box center [255, 54] width 136 height 14
type input "****"
click at [210, 77] on input "text" at bounding box center [203, 78] width 46 height 7
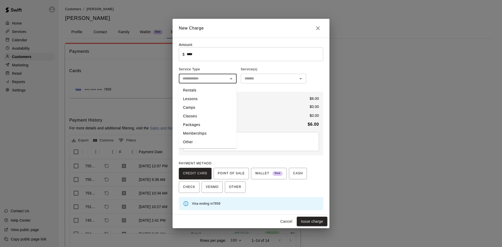
click at [249, 75] on div "​" at bounding box center [273, 79] width 65 height 10
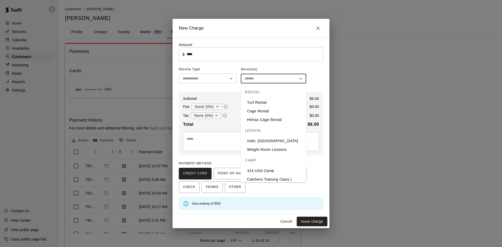
click at [210, 73] on span "Service Type" at bounding box center [208, 69] width 58 height 8
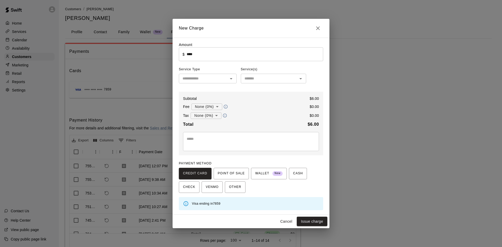
click at [210, 78] on input "text" at bounding box center [203, 78] width 46 height 7
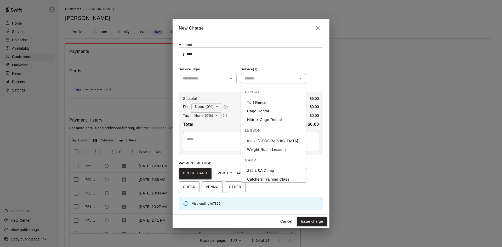
click at [261, 81] on input "text" at bounding box center [269, 78] width 54 height 7
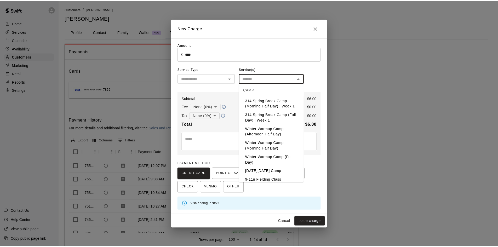
scroll to position [392, 0]
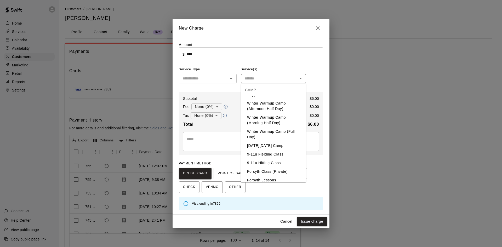
click at [201, 75] on div "​" at bounding box center [208, 79] width 58 height 10
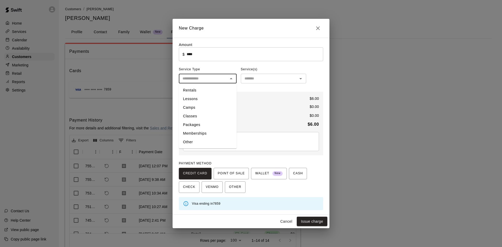
click at [199, 140] on li "Other" at bounding box center [208, 142] width 58 height 9
type input "*****"
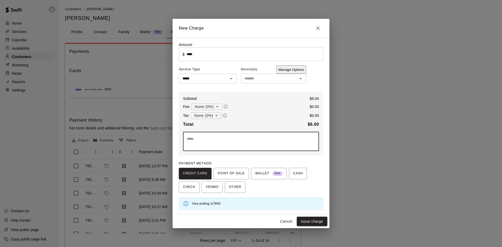
click at [201, 137] on textarea at bounding box center [251, 141] width 129 height 10
type textarea "*"
click at [319, 28] on icon "Close" at bounding box center [318, 28] width 6 height 6
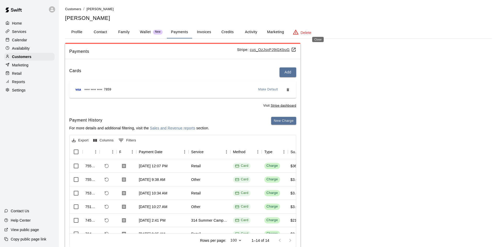
type input "*"
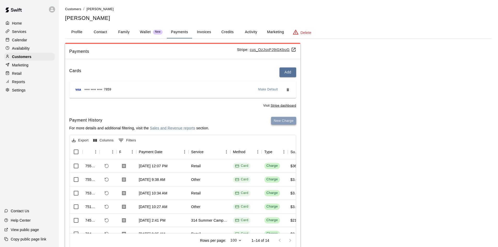
click at [278, 122] on button "New Charge" at bounding box center [283, 121] width 25 height 8
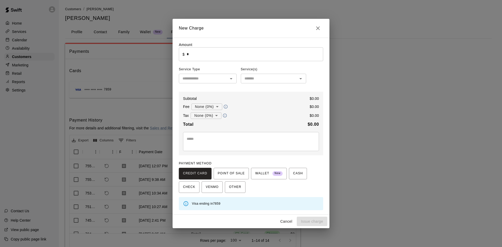
click at [191, 65] on div "Amount ​ $ * ​ Service Type ​ Service(s) ​ Subtotal $ 0.00 Fee None (0%) * ​ $ …" at bounding box center [251, 126] width 144 height 168
click at [198, 54] on input "*" at bounding box center [255, 54] width 136 height 14
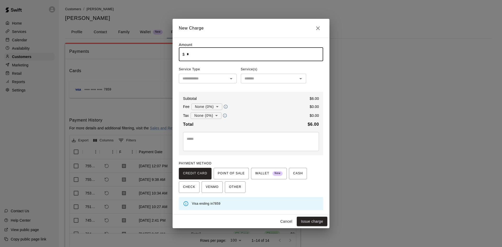
type input "****"
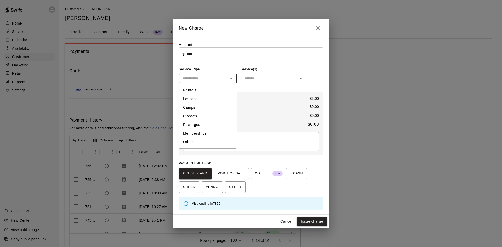
click at [200, 78] on input "text" at bounding box center [203, 78] width 46 height 7
click at [199, 142] on li "Other" at bounding box center [208, 142] width 58 height 9
type input "*****"
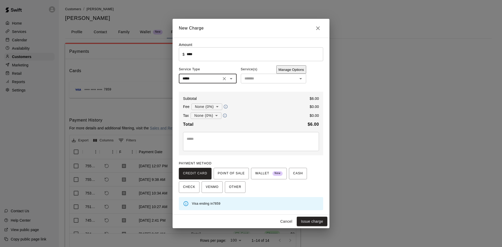
click at [266, 79] on input "text" at bounding box center [269, 78] width 54 height 7
click at [237, 140] on textarea at bounding box center [251, 141] width 129 height 10
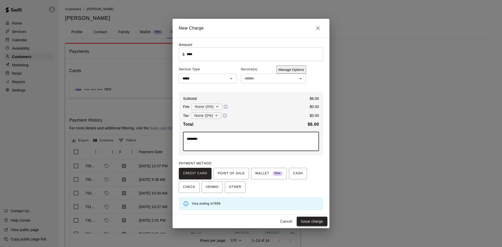
type textarea "********"
click at [302, 219] on button "Issue charge" at bounding box center [312, 222] width 31 height 10
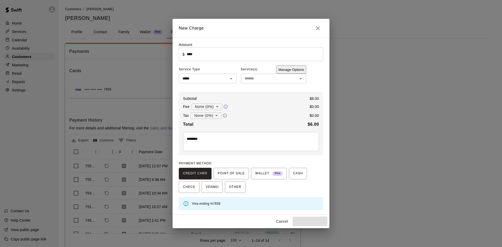
type input "*"
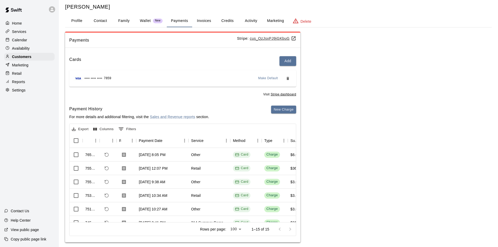
scroll to position [17, 0]
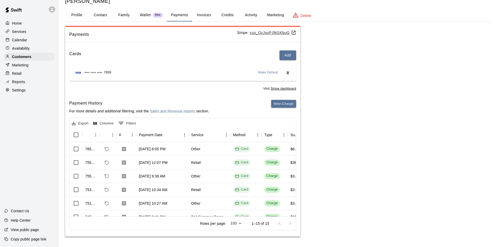
click at [25, 51] on p "Availability" at bounding box center [21, 48] width 18 height 5
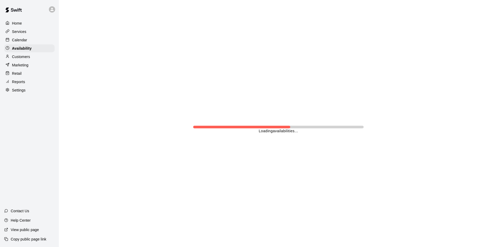
click at [24, 57] on p "Customers" at bounding box center [21, 56] width 18 height 5
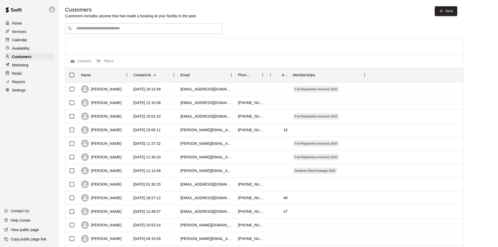
click at [29, 38] on div "Calendar" at bounding box center [29, 40] width 50 height 8
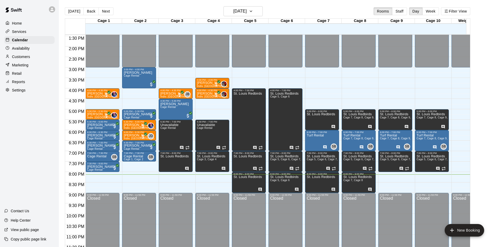
scroll to position [288, 0]
